Goal: Task Accomplishment & Management: Use online tool/utility

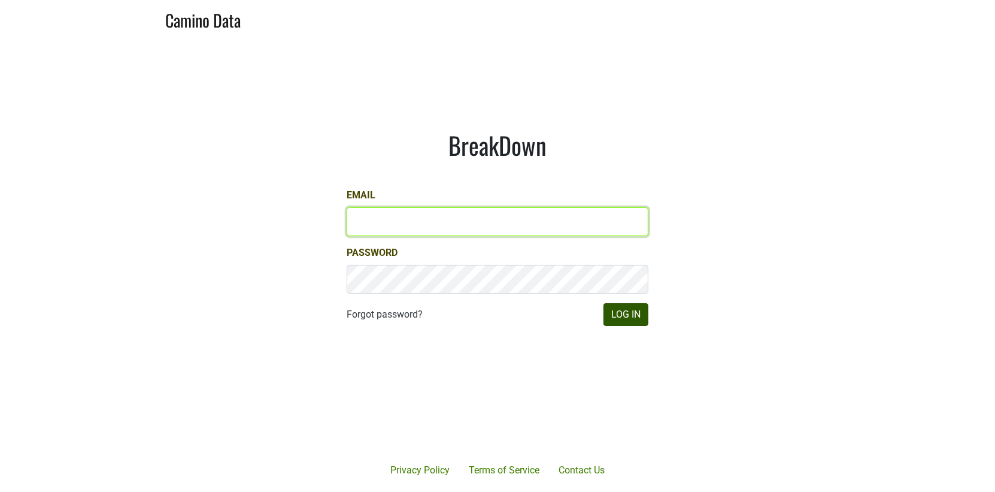
type input "[EMAIL_ADDRESS][DOMAIN_NAME]"
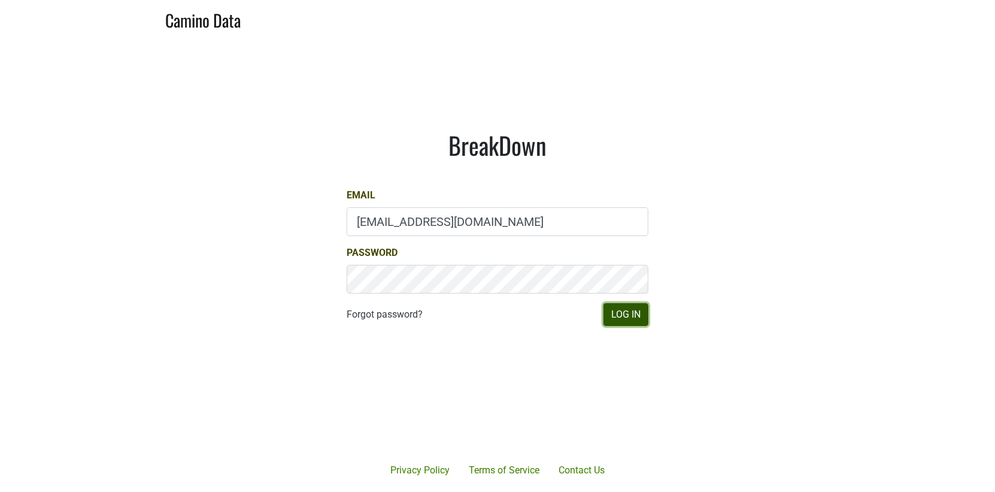
click at [613, 317] on button "Log In" at bounding box center [626, 314] width 45 height 23
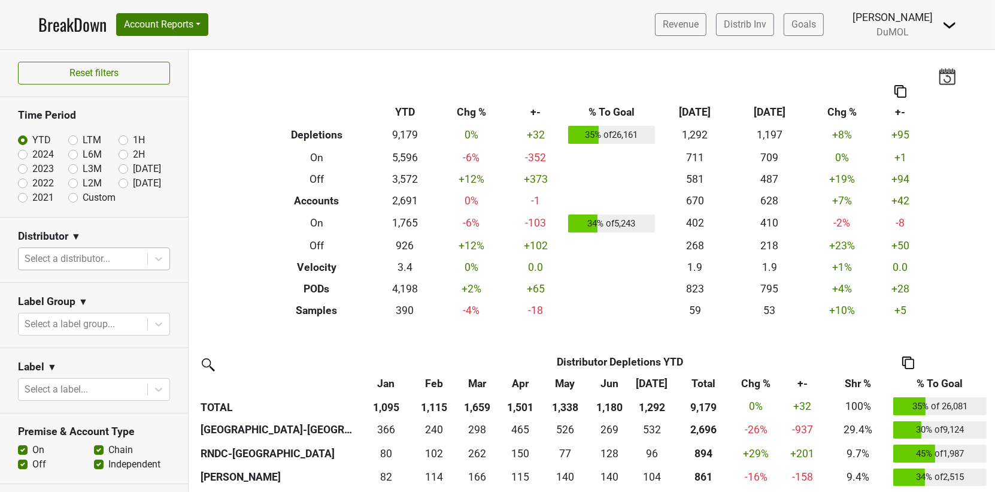
click at [86, 255] on div at bounding box center [83, 258] width 117 height 17
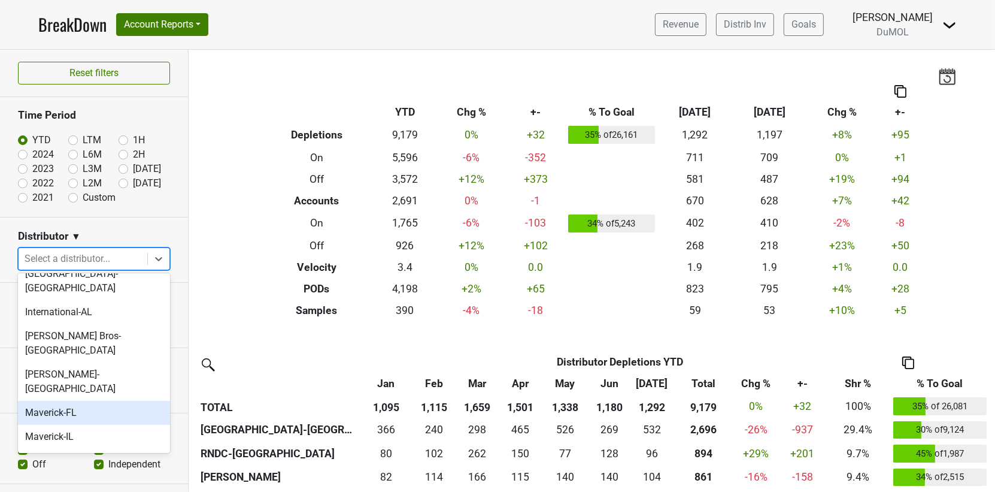
scroll to position [571, 0]
click at [96, 447] on div "[GEOGRAPHIC_DATA]-[GEOGRAPHIC_DATA]" at bounding box center [94, 466] width 152 height 38
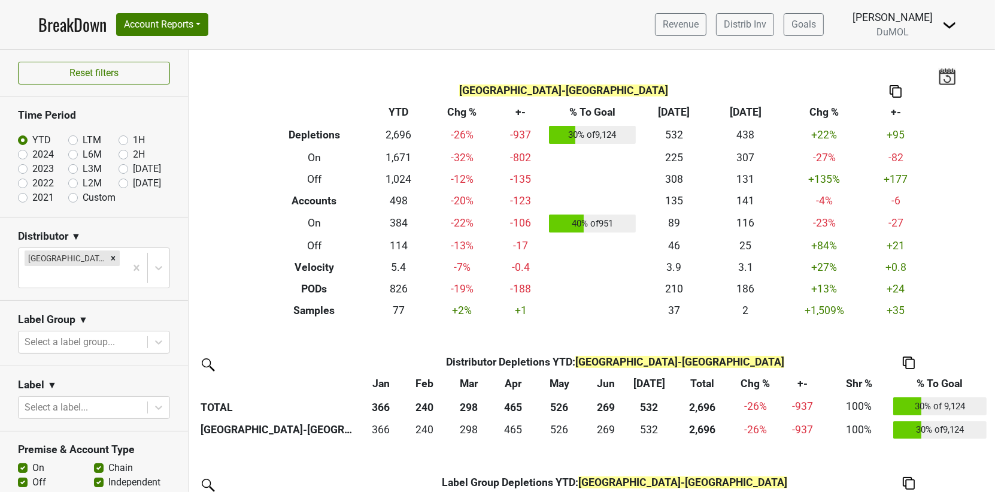
click at [133, 183] on label "[DATE]" at bounding box center [147, 183] width 28 height 14
click at [124, 183] on input "[DATE]" at bounding box center [143, 182] width 48 height 12
radio input "true"
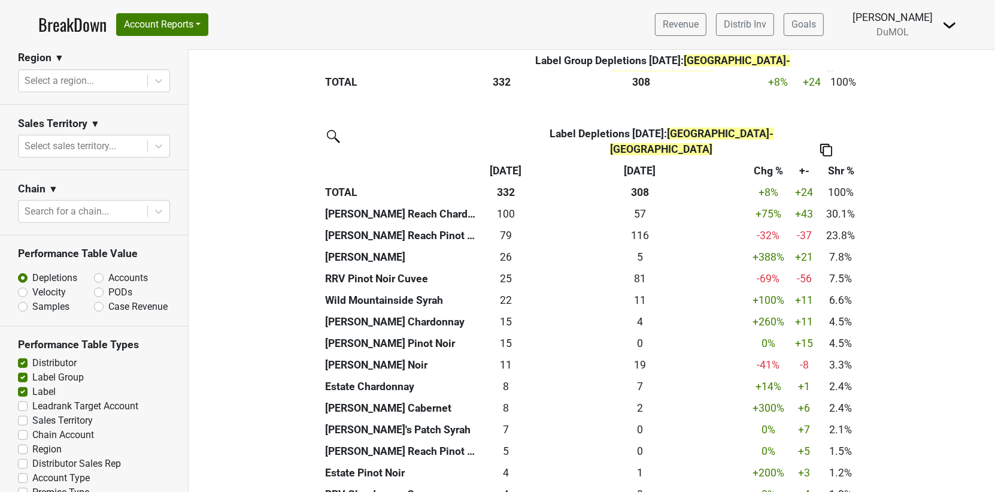
scroll to position [549, 0]
